Goal: Information Seeking & Learning: Learn about a topic

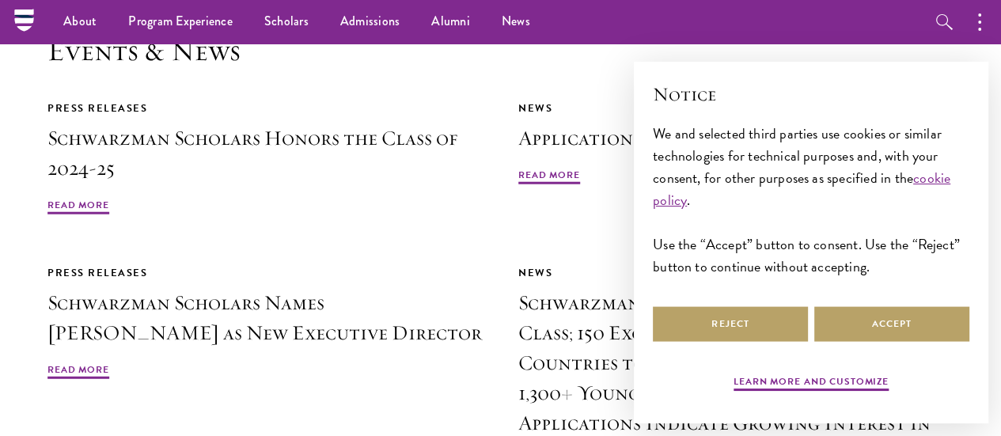
scroll to position [3446, 0]
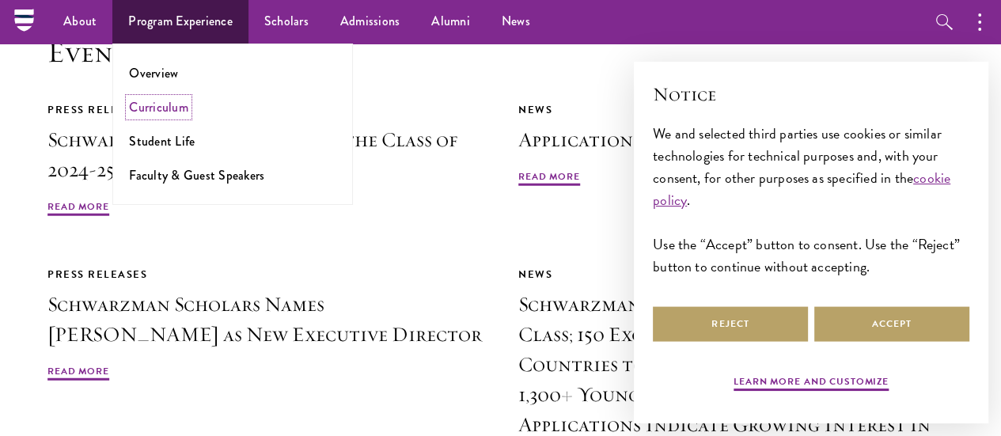
click at [159, 114] on link "Curriculum" at bounding box center [158, 107] width 59 height 18
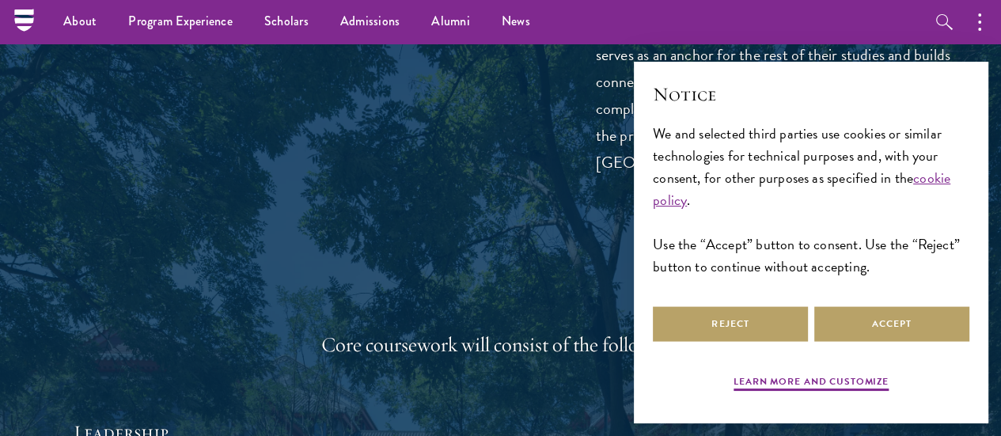
scroll to position [2098, 0]
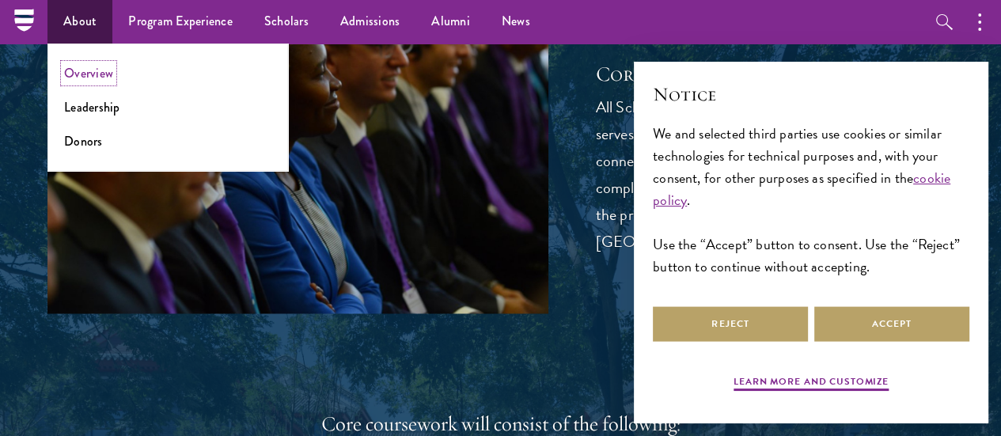
click at [89, 66] on link "Overview" at bounding box center [88, 73] width 49 height 18
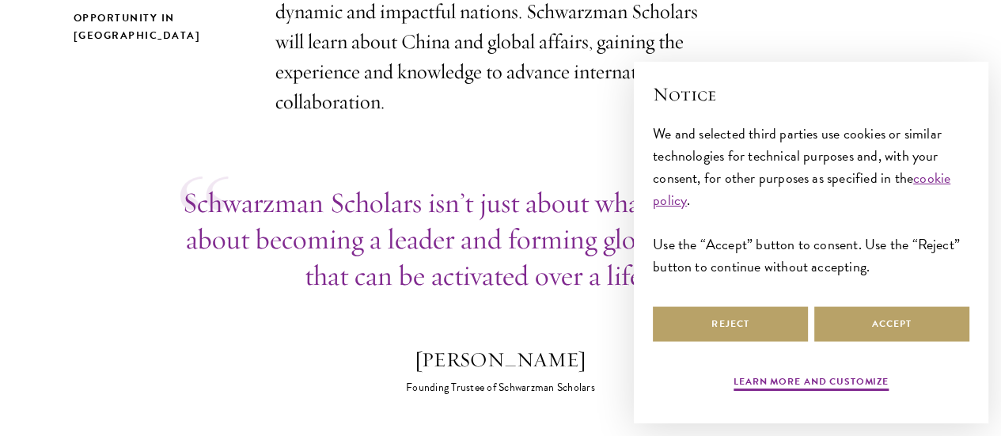
scroll to position [646, 0]
